Goal: Find specific page/section: Find specific page/section

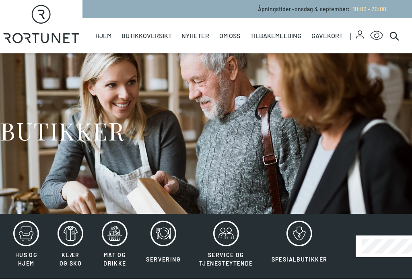
click at [122, 239] on icon at bounding box center [115, 234] width 26 height 26
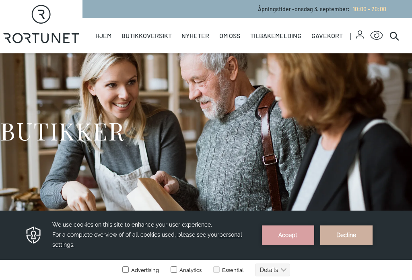
click at [346, 227] on button "Decline" at bounding box center [346, 235] width 52 height 19
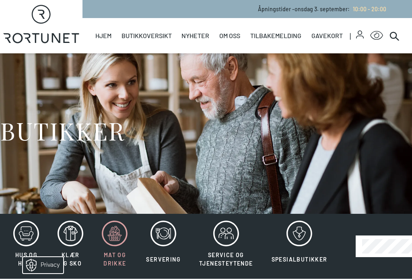
click at [170, 233] on icon at bounding box center [163, 234] width 26 height 26
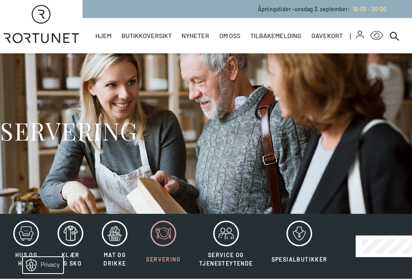
click at [168, 236] on icon at bounding box center [163, 234] width 26 height 26
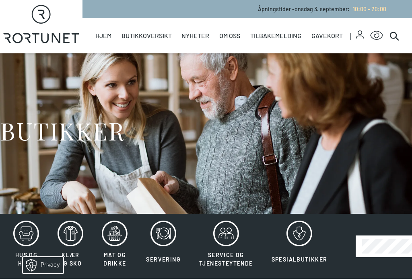
click at [171, 233] on icon at bounding box center [163, 234] width 26 height 26
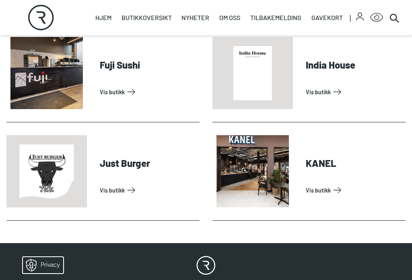
scroll to position [333, 0]
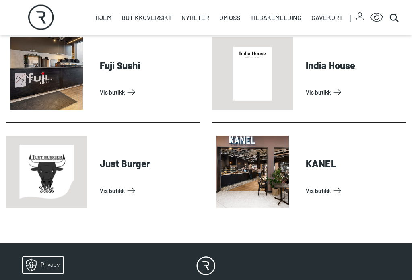
click at [331, 185] on link "Vis butikk" at bounding box center [353, 191] width 96 height 13
